Goal: Task Accomplishment & Management: Manage account settings

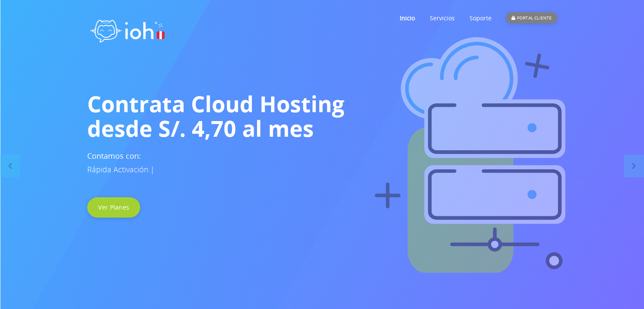
click at [539, 15] on div "PORTAL CLIENTE" at bounding box center [531, 17] width 51 height 11
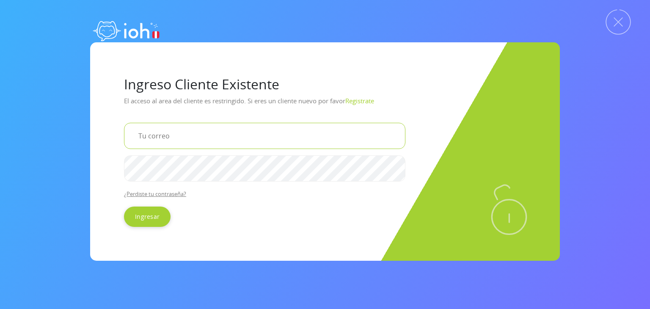
click at [206, 143] on input "email" at bounding box center [265, 136] width 282 height 26
type input "laverdadelamilanesaoficial@gmail.com"
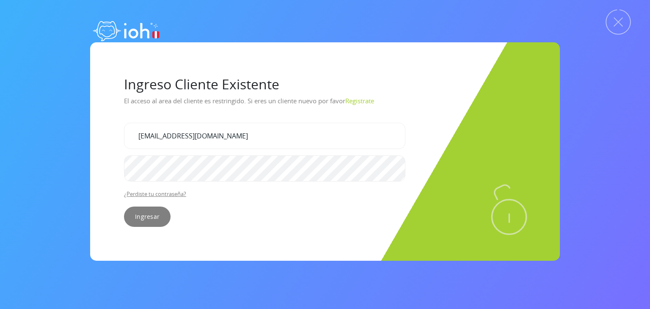
click at [147, 217] on input "Ingresar" at bounding box center [147, 217] width 47 height 20
